Goal: Find specific page/section: Find specific page/section

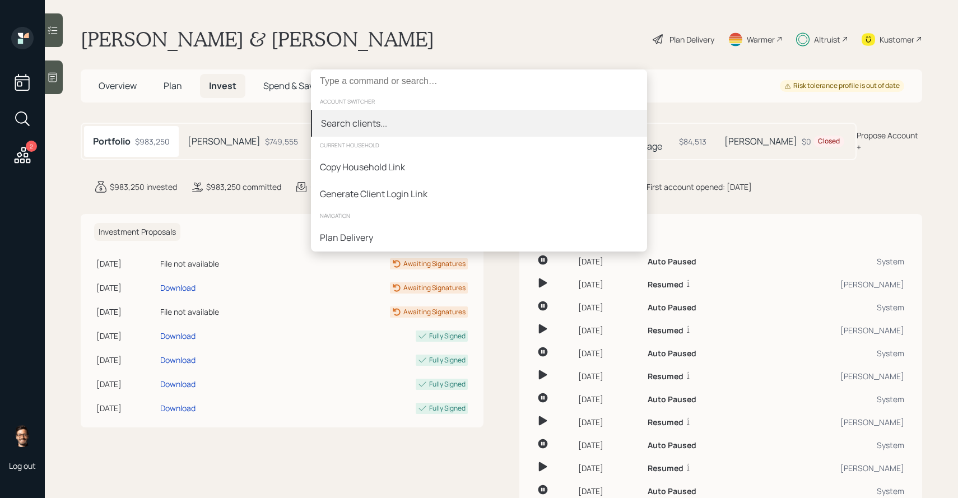
type input "s"
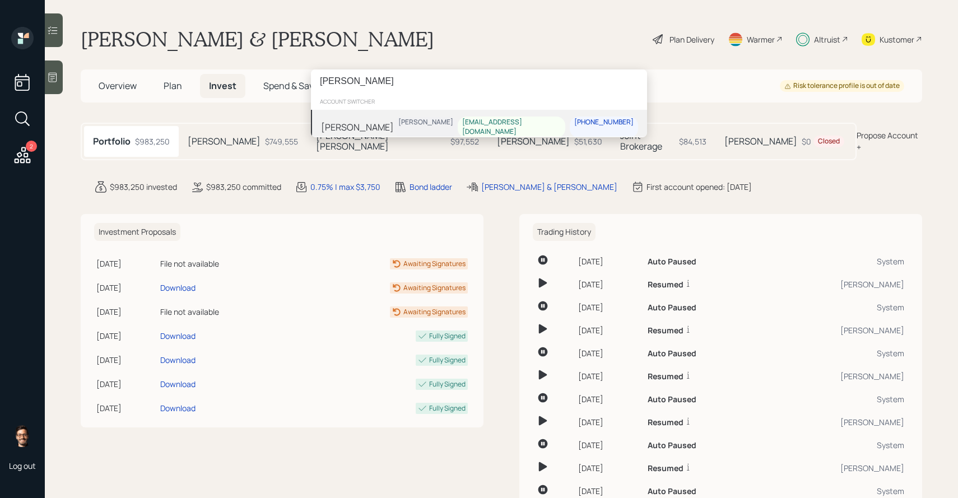
type input "[PERSON_NAME]"
click at [444, 124] on div "[PERSON_NAME] [PERSON_NAME] [EMAIL_ADDRESS][DOMAIN_NAME] [PHONE_NUMBER]" at bounding box center [479, 127] width 336 height 35
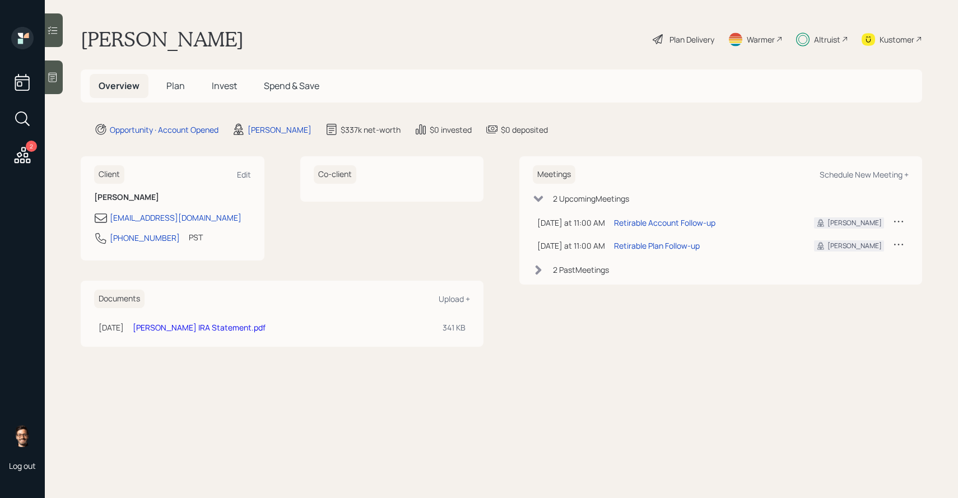
click at [215, 91] on span "Invest" at bounding box center [224, 86] width 25 height 12
